Goal: Register for event/course

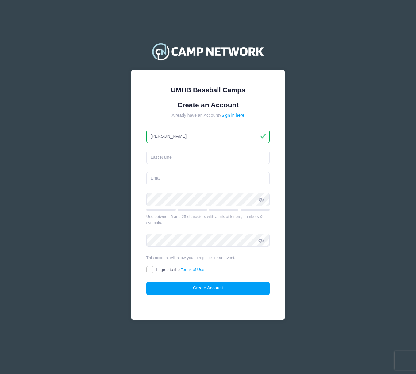
type input "[PERSON_NAME]"
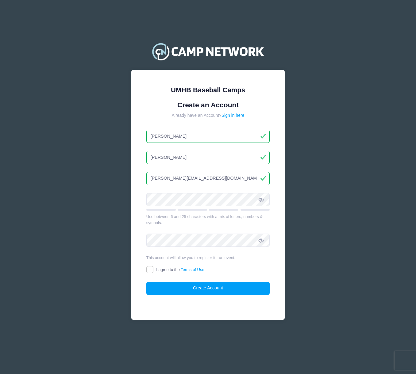
type input "[PERSON_NAME][EMAIL_ADDRESS][DOMAIN_NAME]"
click at [149, 270] on input "I agree to the Terms of Use" at bounding box center [149, 269] width 7 height 7
checkbox input "true"
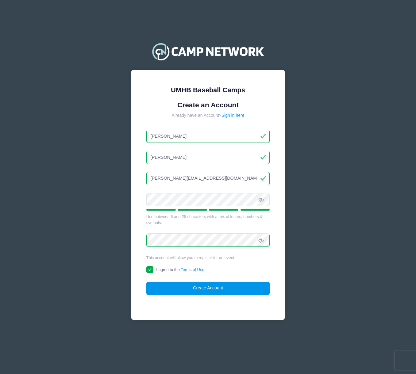
click at [205, 287] on button "Create Account" at bounding box center [208, 288] width 124 height 13
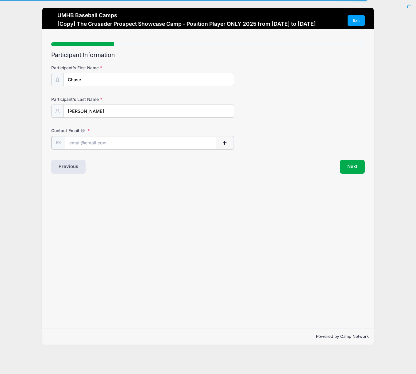
click at [76, 141] on input "Contact Email" at bounding box center [141, 142] width 152 height 13
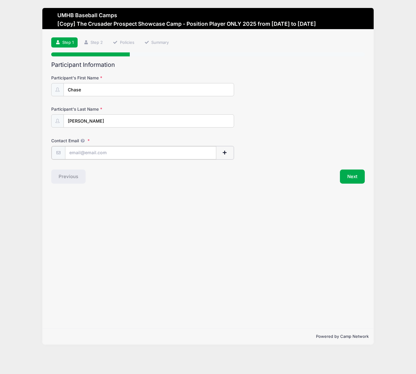
type input "[PERSON_NAME][EMAIL_ADDRESS][DOMAIN_NAME]"
click at [198, 204] on div "Step 1 /7 Step 1 Step 2 Policies Summary Participant Information Participant's …" at bounding box center [207, 178] width 331 height 299
click at [351, 173] on button "Next" at bounding box center [352, 176] width 25 height 14
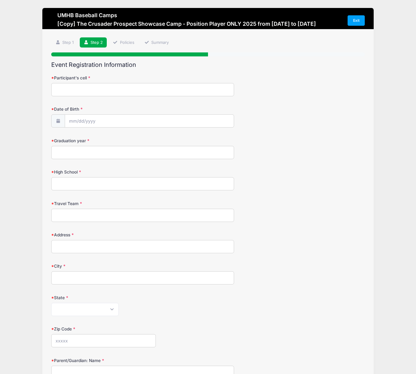
click at [65, 87] on input "Participant's cell" at bounding box center [142, 89] width 183 height 13
type input "[PHONE_NUMBER]"
click at [92, 119] on input "Date of Birth" at bounding box center [149, 121] width 169 height 13
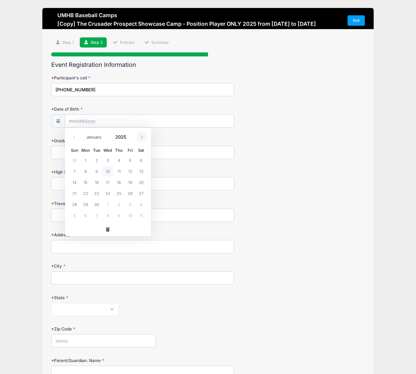
click at [141, 137] on icon at bounding box center [142, 137] width 4 height 4
select select "11"
click at [141, 137] on icon at bounding box center [142, 137] width 4 height 4
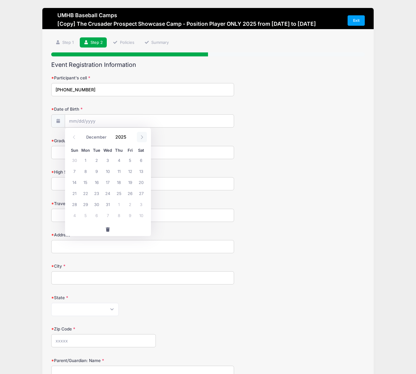
type input "2026"
click at [141, 137] on icon at bounding box center [142, 137] width 4 height 4
click at [78, 121] on input "Date of Birth" at bounding box center [149, 121] width 169 height 13
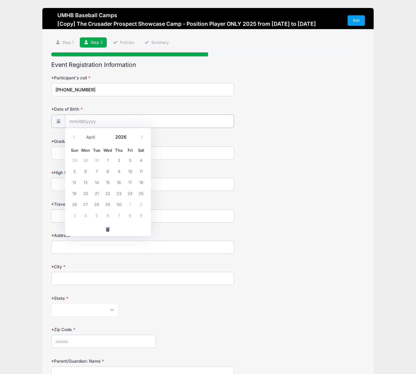
click at [73, 121] on input "Date of Birth" at bounding box center [149, 121] width 169 height 13
click at [74, 137] on icon at bounding box center [74, 137] width 4 height 4
select select "0"
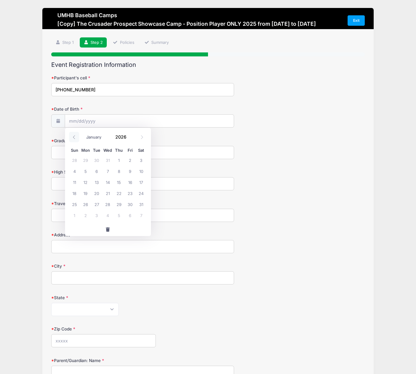
click at [74, 137] on icon at bounding box center [74, 137] width 4 height 4
type input "2025"
click at [74, 137] on icon at bounding box center [74, 137] width 4 height 4
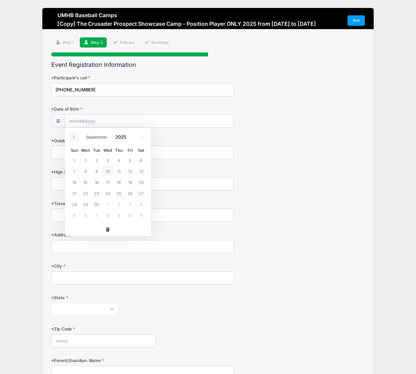
click at [74, 137] on icon at bounding box center [74, 137] width 4 height 4
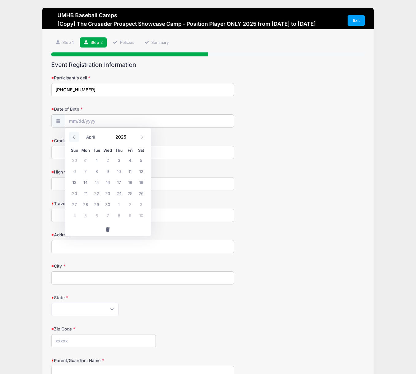
click at [74, 137] on icon at bounding box center [74, 137] width 4 height 4
select select "0"
click at [74, 137] on icon at bounding box center [74, 137] width 4 height 4
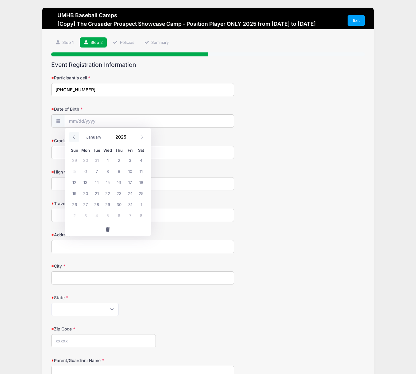
type input "2024"
click at [74, 137] on icon at bounding box center [74, 137] width 4 height 4
click at [74, 138] on icon at bounding box center [74, 137] width 4 height 4
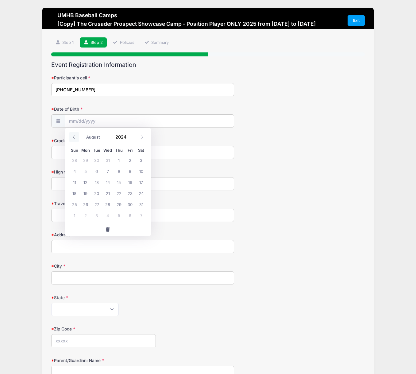
click at [74, 138] on icon at bounding box center [74, 137] width 4 height 4
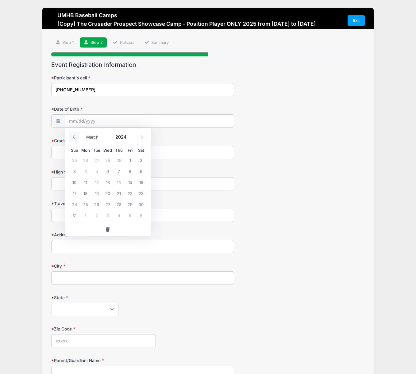
click at [74, 138] on icon at bounding box center [74, 137] width 4 height 4
select select "0"
click at [74, 138] on icon at bounding box center [74, 137] width 4 height 4
type input "2023"
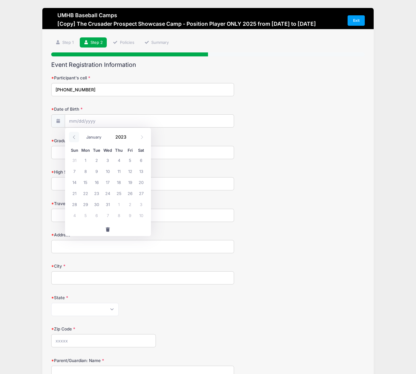
click at [74, 138] on icon at bounding box center [74, 137] width 4 height 4
click at [74, 137] on icon at bounding box center [74, 137] width 4 height 4
select select "9"
click at [108, 229] on span "button" at bounding box center [108, 230] width 6 height 4
type input "2025"
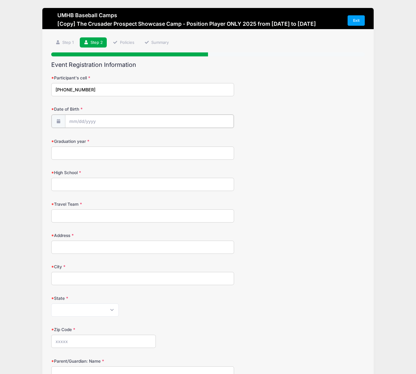
click at [74, 122] on input "Date of Birth" at bounding box center [149, 121] width 169 height 13
click at [73, 137] on icon at bounding box center [74, 137] width 4 height 4
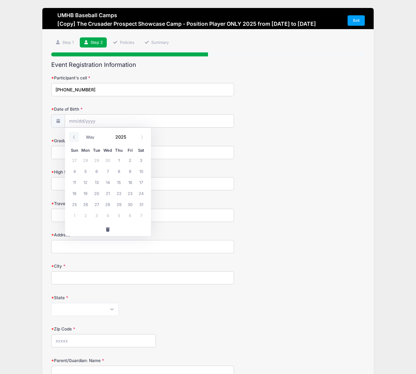
click at [73, 137] on icon at bounding box center [74, 137] width 4 height 4
select select "0"
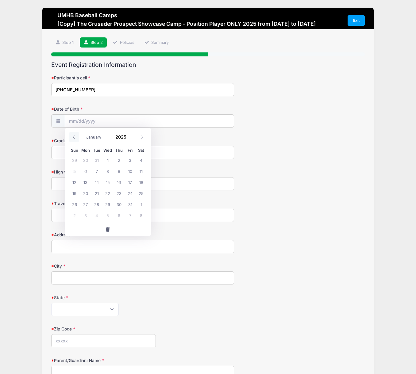
click at [73, 137] on icon at bounding box center [74, 137] width 4 height 4
type input "2024"
click at [73, 137] on icon at bounding box center [74, 137] width 4 height 4
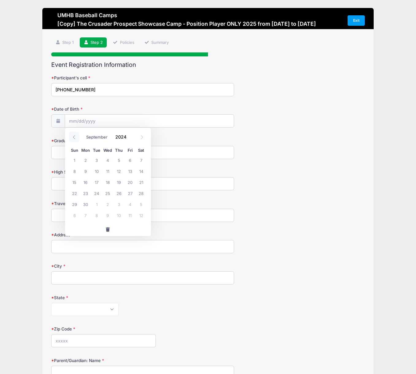
click at [73, 137] on icon at bounding box center [74, 137] width 4 height 4
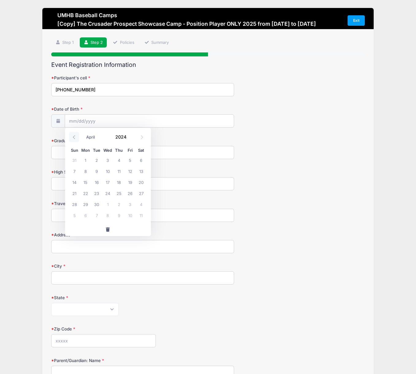
click at [73, 137] on icon at bounding box center [74, 137] width 4 height 4
select select "1"
click at [101, 119] on input "Date of Birth" at bounding box center [149, 121] width 169 height 13
click at [102, 122] on input "Date of Birth" at bounding box center [149, 121] width 169 height 13
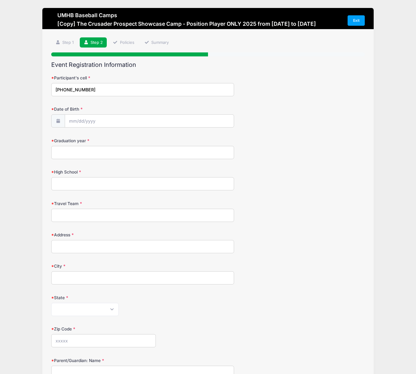
click at [279, 168] on form "Participant's cell 737-228-0890 Date of Birth Graduation year High School OF" at bounding box center [208, 324] width 314 height 498
click at [57, 151] on input "Graduation year" at bounding box center [142, 152] width 183 height 13
type input "2026"
click at [69, 184] on input "High School" at bounding box center [142, 183] width 183 height 13
type input "Vandegrift"
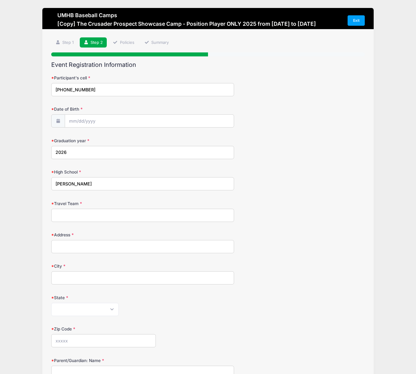
click at [63, 215] on input "Travel Team" at bounding box center [142, 215] width 183 height 13
type input "Canes Southwest"
click at [62, 244] on input "Address" at bounding box center [142, 246] width 183 height 13
type input "11508 Firethorn Court"
click at [61, 278] on input "City" at bounding box center [142, 278] width 183 height 13
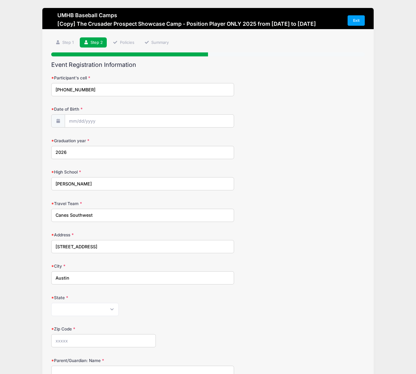
type input "Austin"
select select "TX"
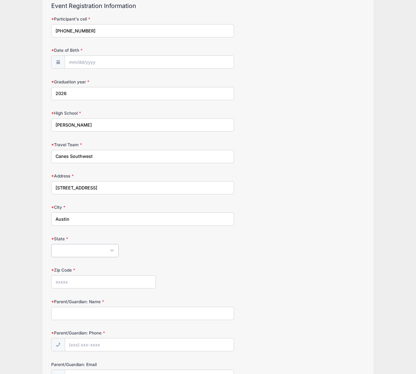
scroll to position [62, 0]
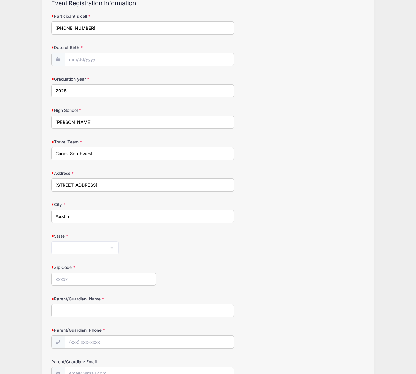
click at [63, 280] on input "Zip Code" at bounding box center [103, 279] width 105 height 13
type input "78732"
click at [60, 306] on input "Parent/Guardian: Name" at bounding box center [142, 310] width 183 height 13
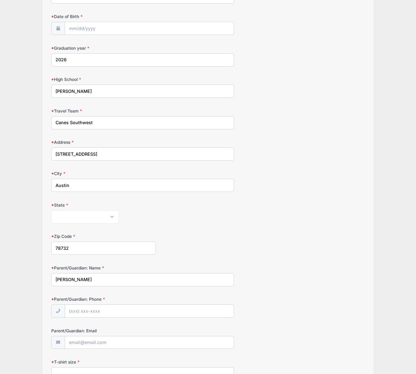
scroll to position [94, 0]
type input "Robert Elmer"
click at [90, 309] on input "Parent/Guardian: Phone" at bounding box center [149, 310] width 169 height 13
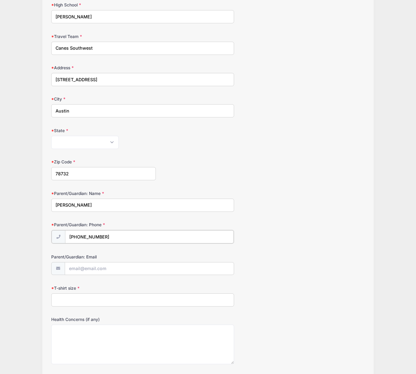
scroll to position [169, 0]
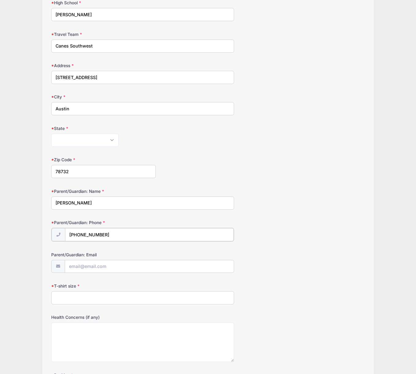
type input "(201) 220-3930"
click at [78, 265] on input "Parent/Guardian: Email" at bounding box center [149, 266] width 169 height 13
type input "Robert.elmer13@gmail.com"
click at [65, 295] on input "T-shirt size" at bounding box center [142, 297] width 183 height 13
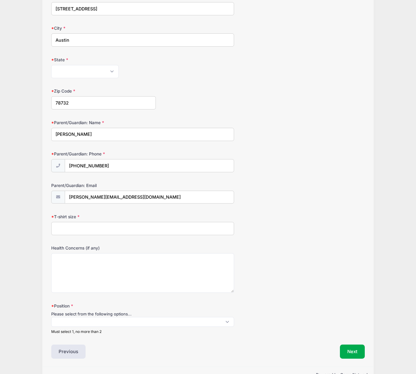
scroll to position [248, 0]
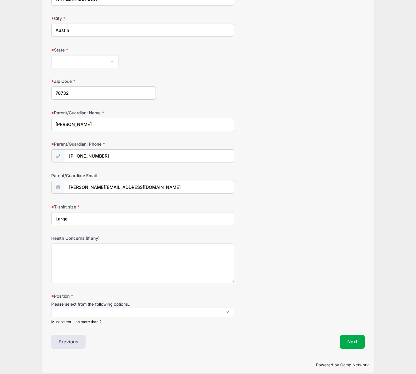
type input "Large"
click at [227, 310] on span at bounding box center [142, 312] width 183 height 10
select select "1B"
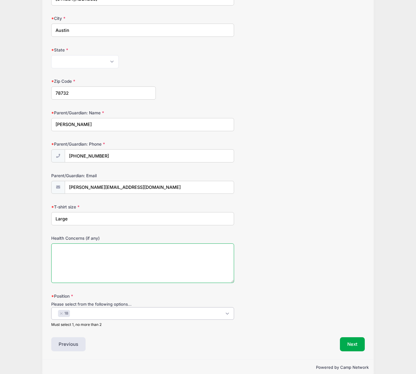
click at [58, 247] on textarea "Health Concerns (if any)" at bounding box center [142, 264] width 183 height 40
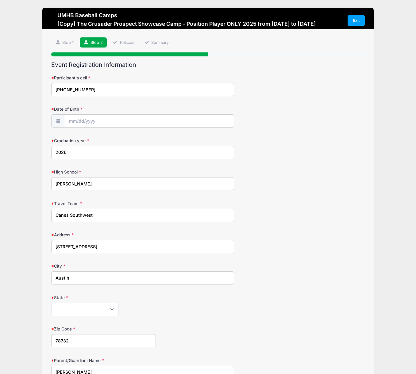
scroll to position [0, 0]
type input "2025"
click at [83, 120] on input "Date of Birth" at bounding box center [149, 121] width 169 height 13
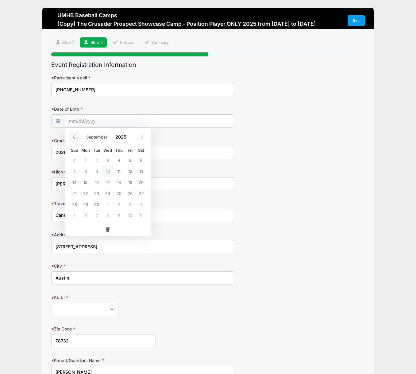
click at [75, 136] on icon at bounding box center [74, 137] width 4 height 4
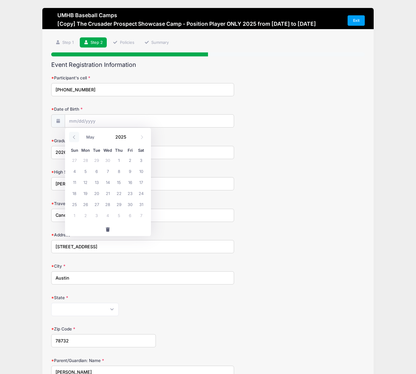
select select "3"
click at [134, 160] on span "4" at bounding box center [130, 160] width 11 height 11
type input "04/04/2025"
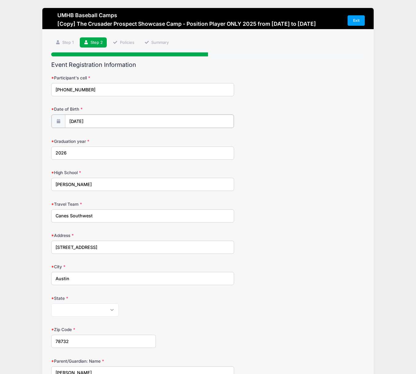
click at [96, 118] on input "04/04/2025" at bounding box center [149, 121] width 169 height 13
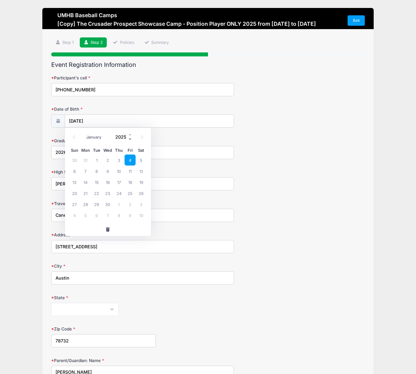
click at [130, 139] on span at bounding box center [130, 139] width 4 height 5
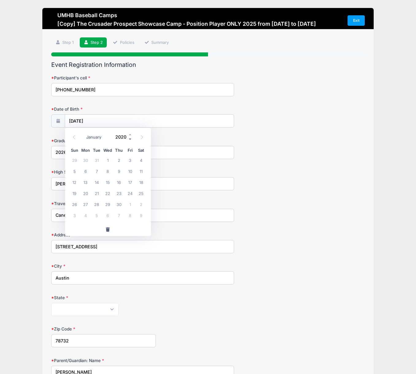
click at [130, 139] on span at bounding box center [130, 139] width 4 height 5
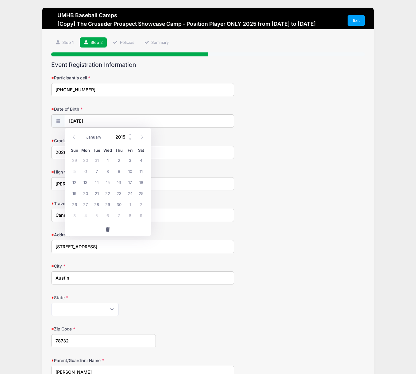
click at [130, 139] on span at bounding box center [130, 139] width 4 height 5
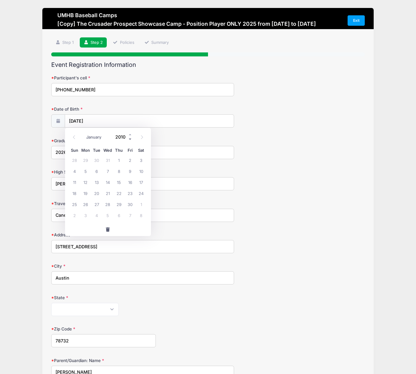
click at [130, 139] on span at bounding box center [130, 139] width 4 height 5
type input "2008"
click at [99, 171] on span "8" at bounding box center [96, 171] width 11 height 11
type input "04/08/2008"
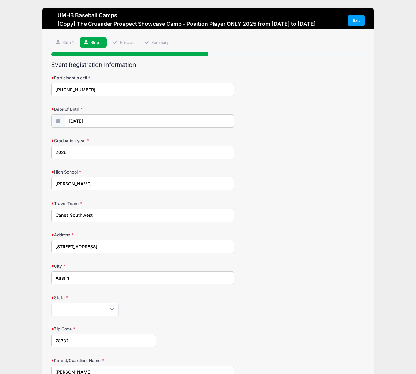
click at [275, 207] on div "Travel Team Canes Southwest" at bounding box center [208, 211] width 314 height 21
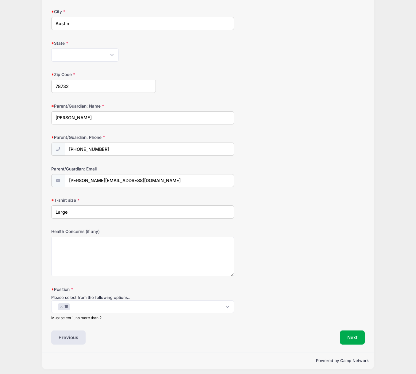
scroll to position [254, 0]
click at [350, 335] on button "Next" at bounding box center [352, 338] width 25 height 14
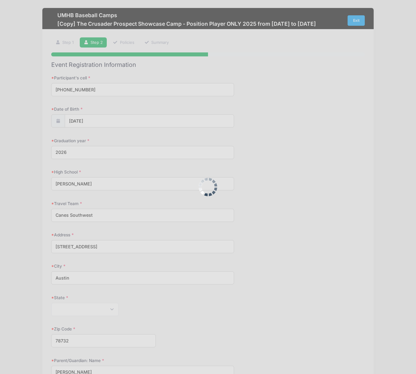
scroll to position [0, 0]
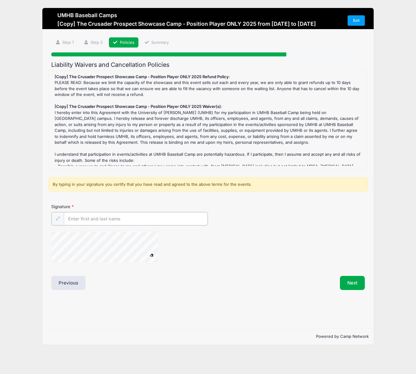
click at [83, 217] on input "Signature" at bounding box center [136, 218] width 144 height 13
click at [181, 248] on div at bounding box center [155, 248] width 209 height 33
type input "Robert Elmer"
click at [346, 280] on button "Next" at bounding box center [352, 283] width 25 height 14
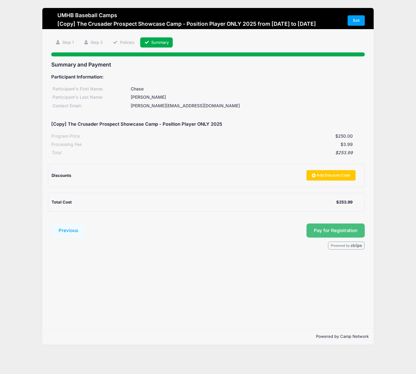
click at [333, 228] on button "Pay for Registration" at bounding box center [336, 231] width 58 height 14
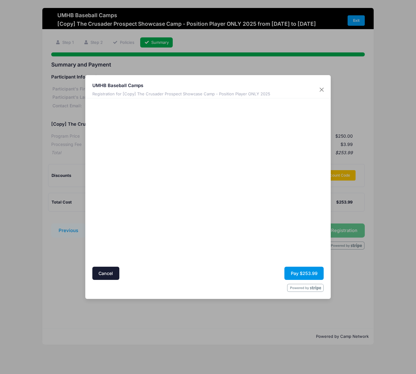
click at [302, 273] on button "Pay $253.99" at bounding box center [303, 273] width 39 height 13
